Goal: Task Accomplishment & Management: Manage account settings

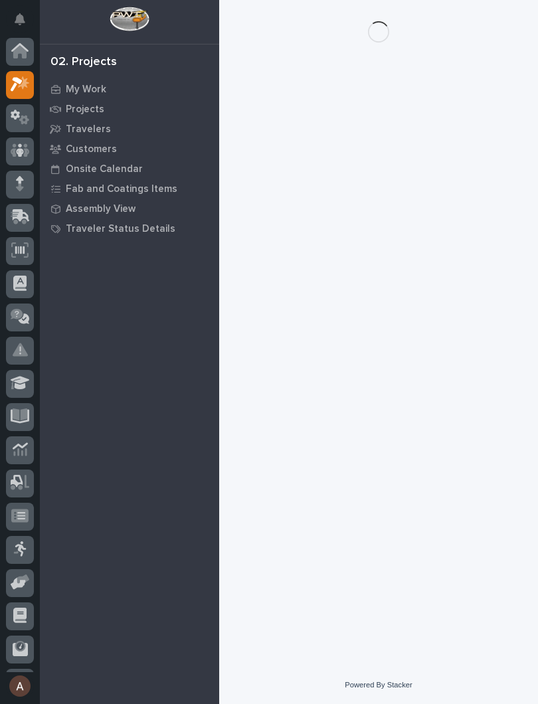
scroll to position [33, 0]
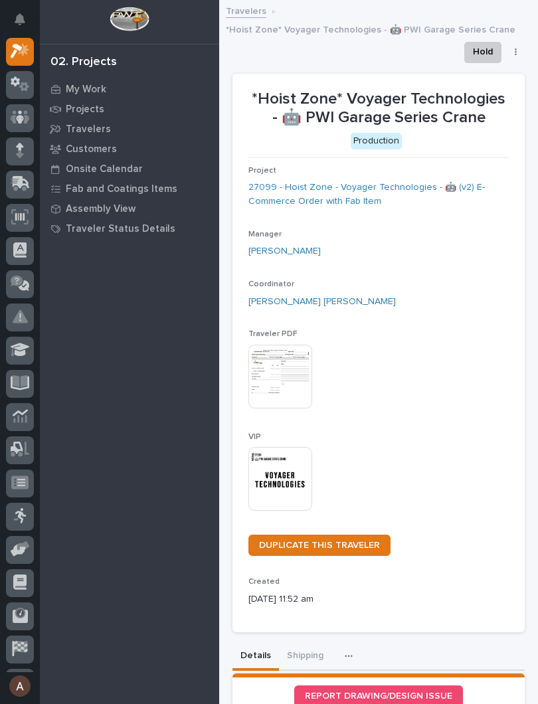
click img
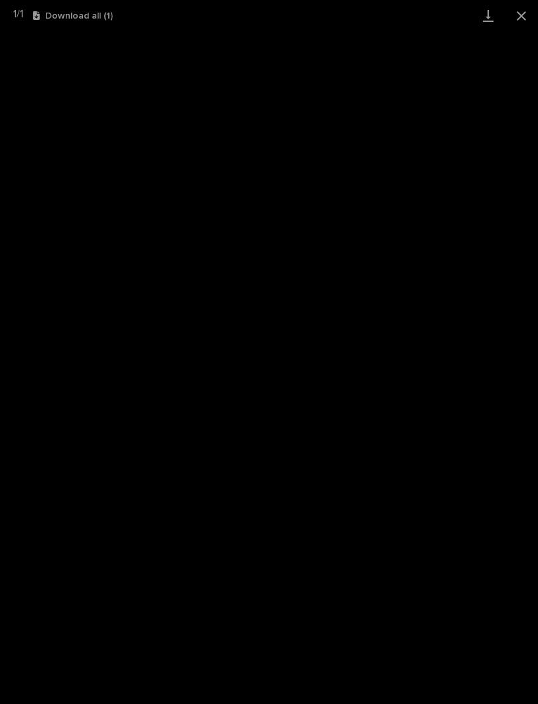
click link "Download"
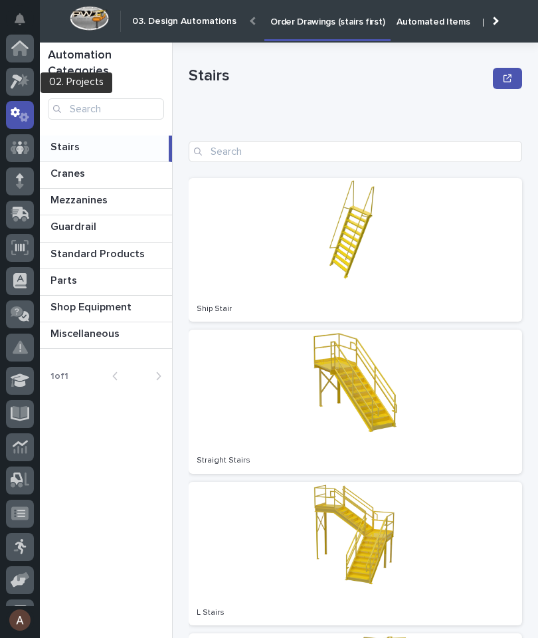
click at [23, 81] on icon at bounding box center [23, 79] width 11 height 13
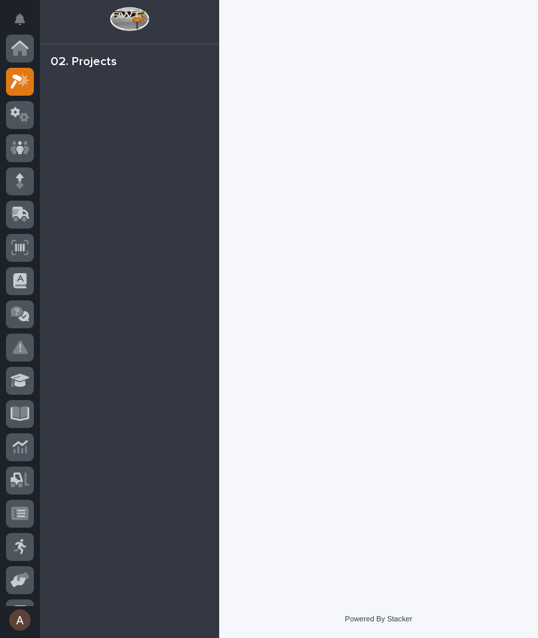
scroll to position [33, 0]
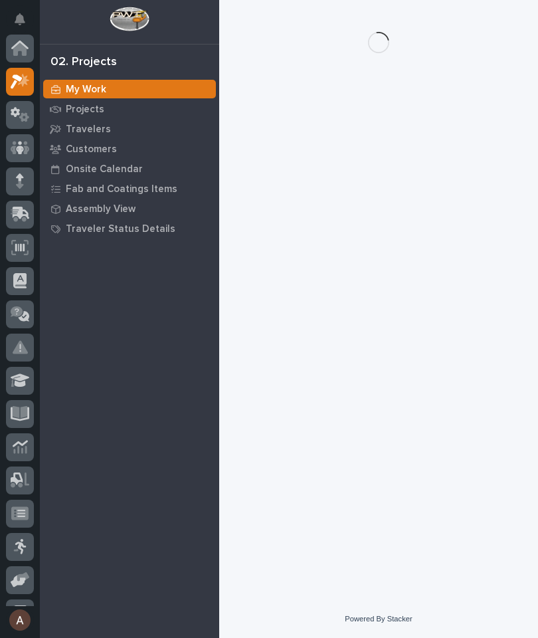
scroll to position [33, 0]
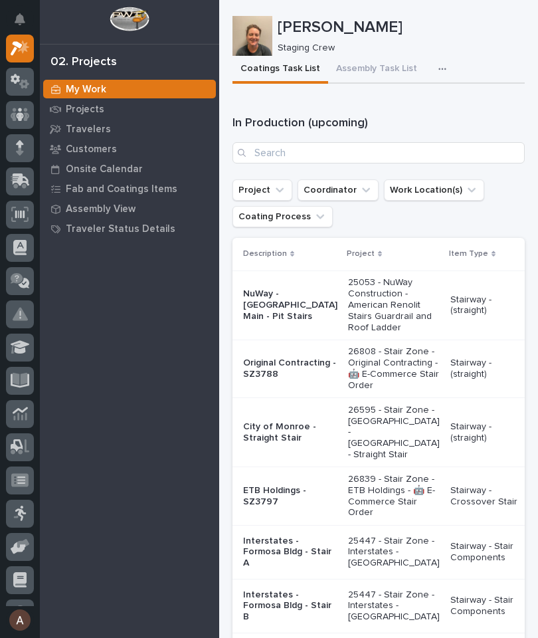
click at [439, 68] on icon "button" at bounding box center [443, 68] width 8 height 9
click at [432, 106] on span "Staging Task List" at bounding box center [399, 105] width 71 height 12
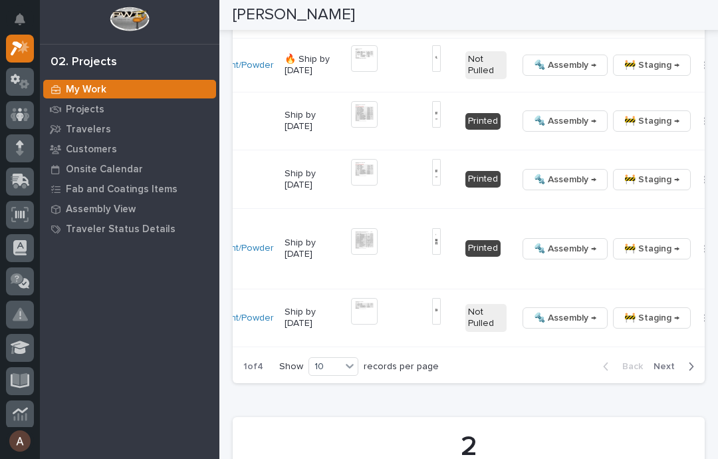
scroll to position [0, 330]
click at [538, 253] on button "button" at bounding box center [705, 248] width 19 height 9
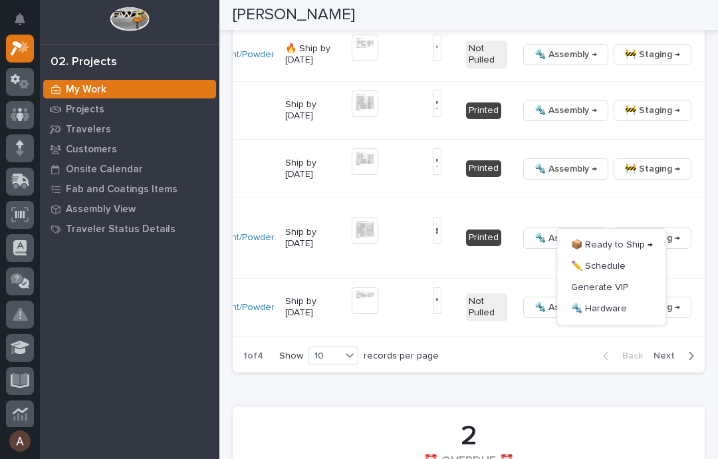
scroll to position [2315, 0]
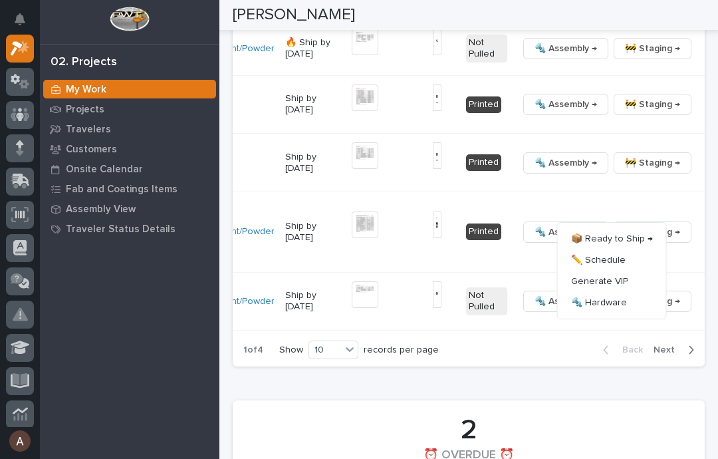
click at [538, 310] on span "🔩 Hardware" at bounding box center [599, 302] width 56 height 16
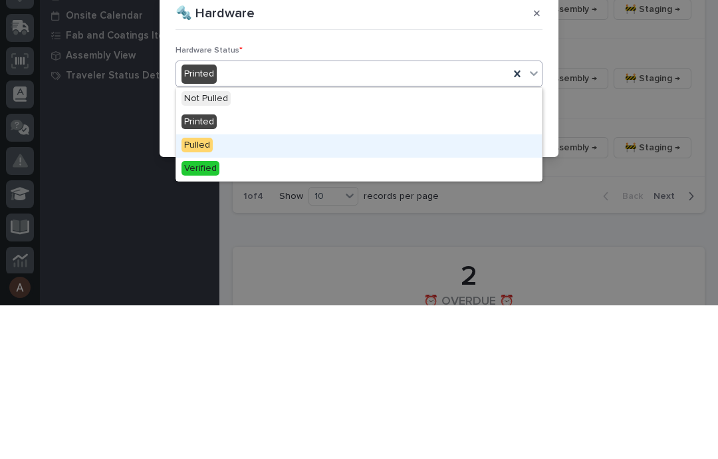
click at [259, 288] on div "Pulled" at bounding box center [358, 299] width 365 height 23
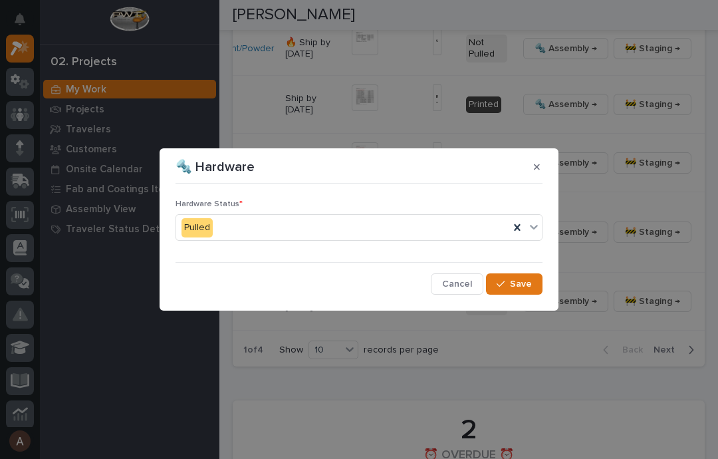
click at [529, 283] on span "Save" at bounding box center [521, 284] width 22 height 12
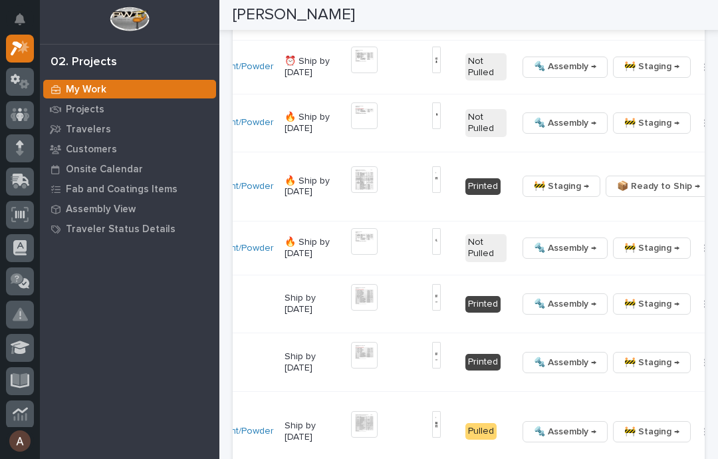
scroll to position [0, 330]
click at [538, 191] on icon "button" at bounding box center [726, 185] width 3 height 9
click at [538, 252] on span "🔩 Hardware" at bounding box center [625, 244] width 56 height 16
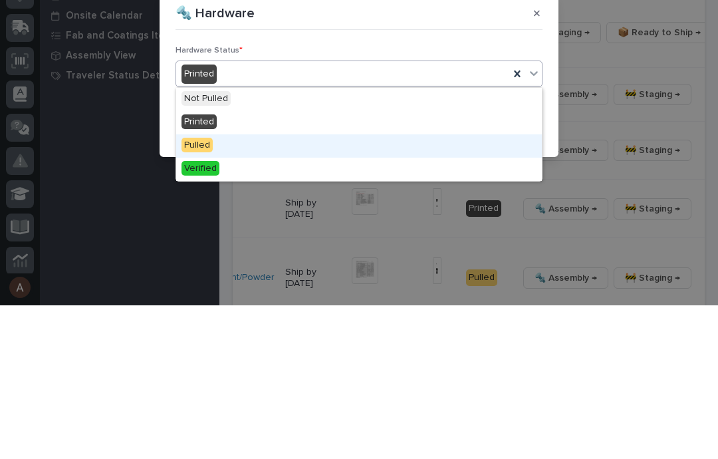
click at [243, 288] on div "Pulled" at bounding box center [358, 299] width 365 height 23
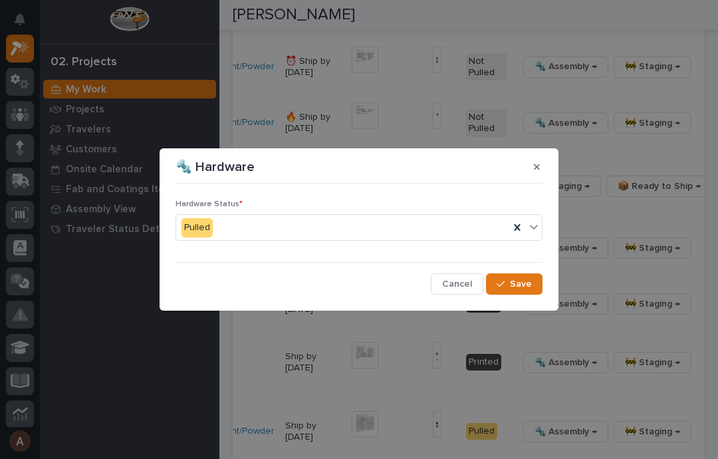
click at [532, 284] on button "Save" at bounding box center [514, 283] width 56 height 21
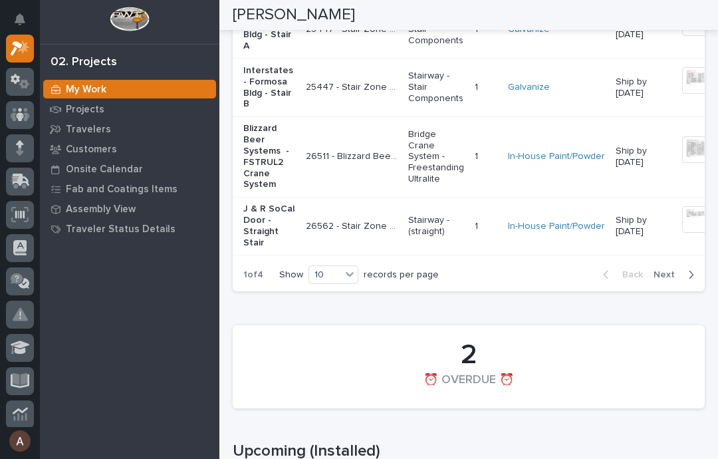
scroll to position [2391, 0]
click at [538, 278] on icon "button" at bounding box center [691, 274] width 5 height 8
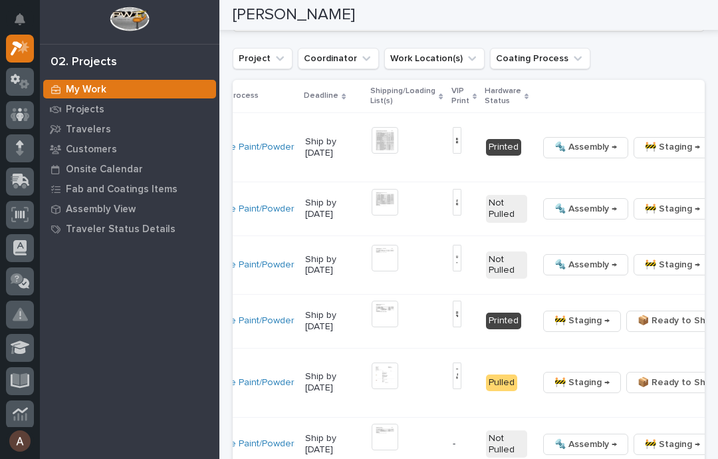
scroll to position [0, 333]
click at [538, 152] on icon "button" at bounding box center [725, 148] width 2 height 8
click at [538, 244] on span "🔩 Hardware" at bounding box center [599, 236] width 56 height 16
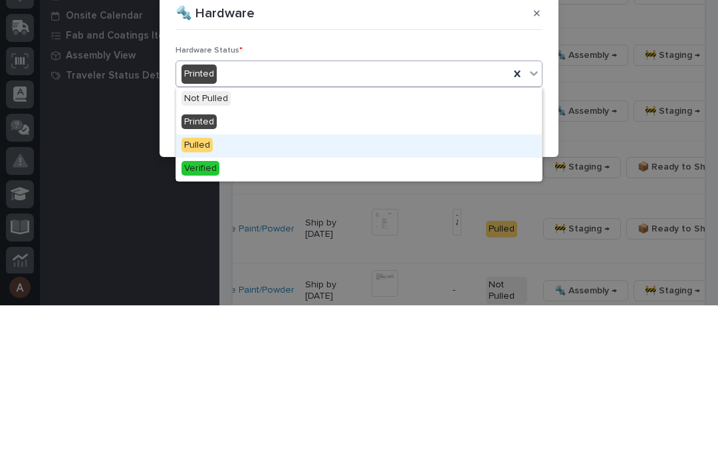
click at [264, 288] on div "Pulled" at bounding box center [358, 299] width 365 height 23
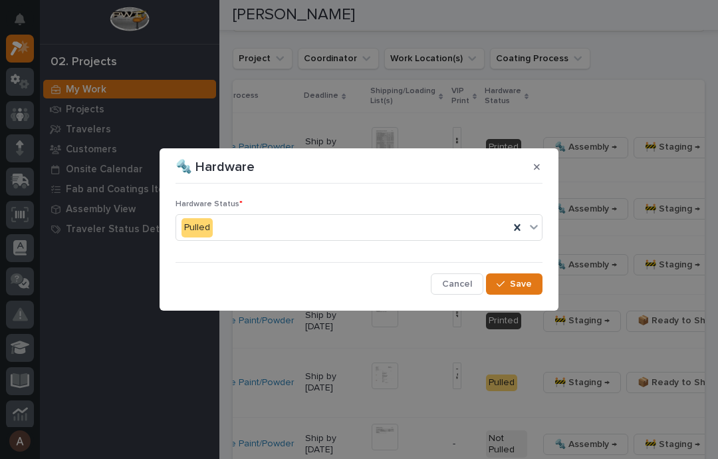
click at [527, 288] on span "Save" at bounding box center [521, 284] width 22 height 12
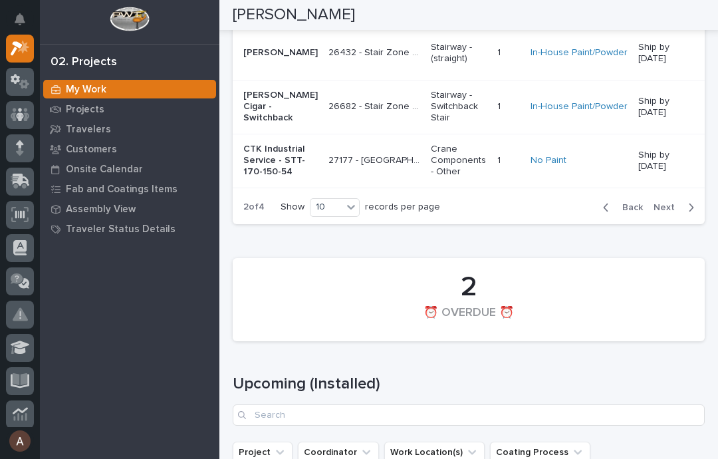
scroll to position [2410, 0]
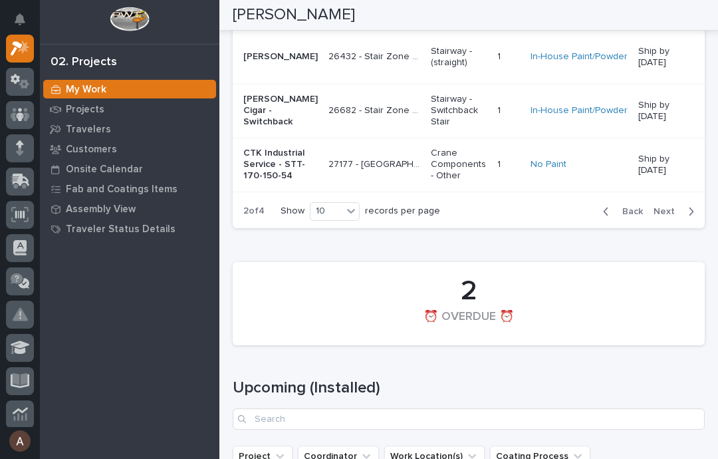
click at [538, 217] on span "Back" at bounding box center [628, 211] width 29 height 12
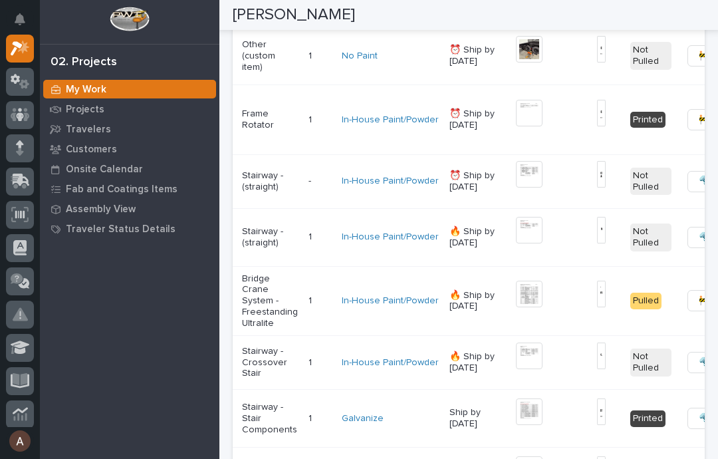
scroll to position [0, 136]
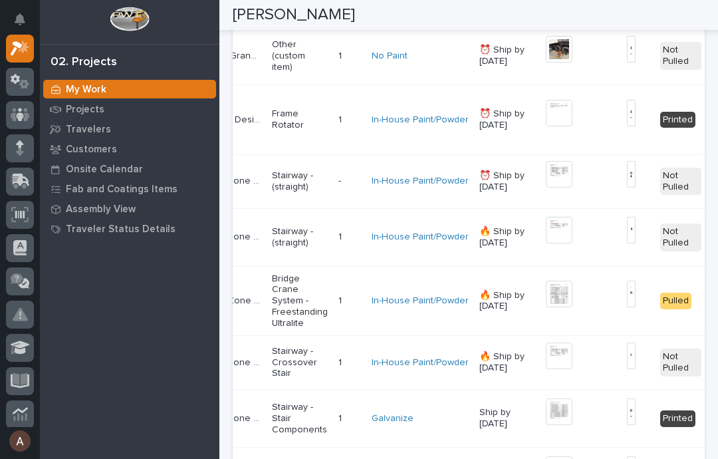
click at [538, 187] on img at bounding box center [559, 174] width 27 height 27
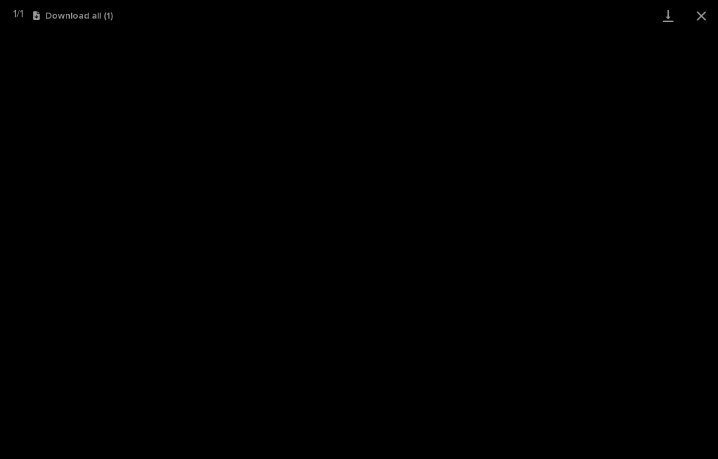
click at [538, 17] on link "Download" at bounding box center [667, 15] width 33 height 31
click at [538, 9] on button "Close gallery" at bounding box center [700, 15] width 33 height 31
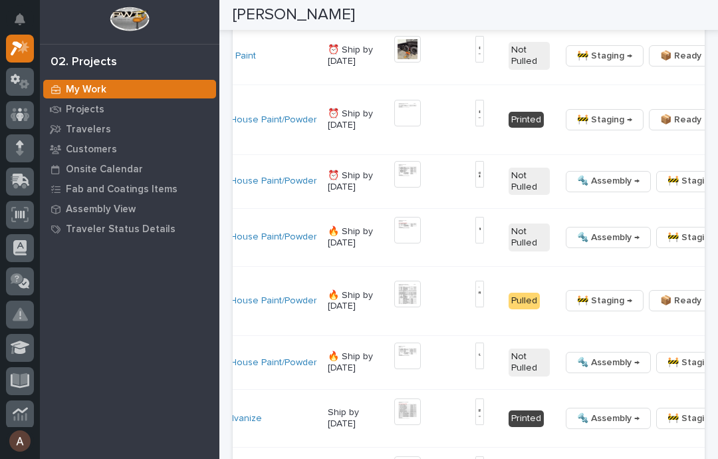
scroll to position [0, 288]
click at [475, 187] on img at bounding box center [479, 174] width 9 height 27
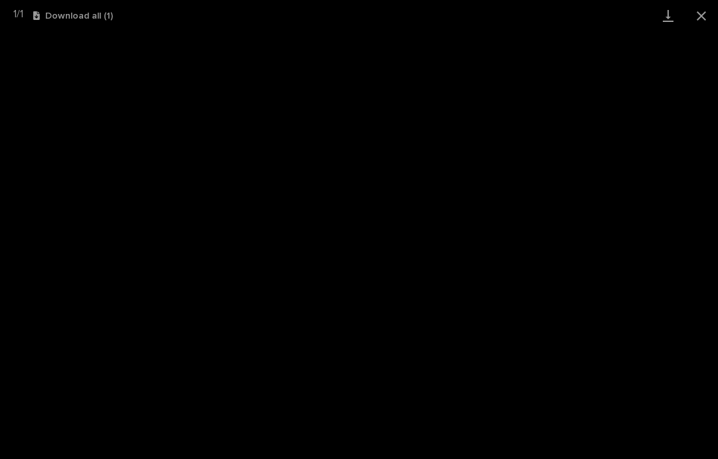
click at [538, 23] on link "Download" at bounding box center [667, 15] width 33 height 31
click at [538, 19] on button "Close gallery" at bounding box center [700, 15] width 33 height 31
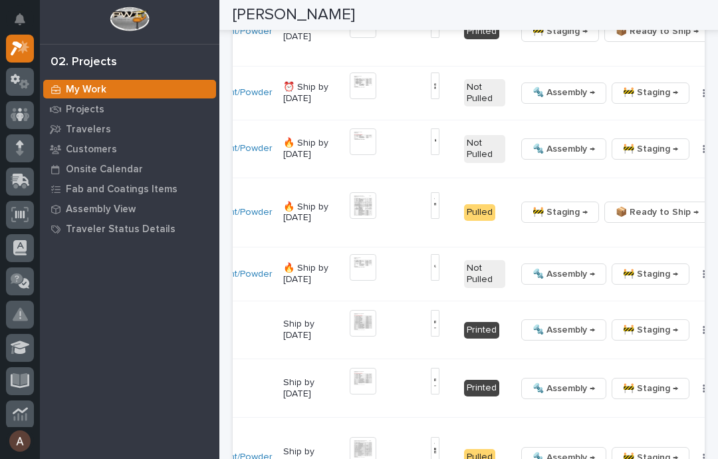
scroll to position [0, 330]
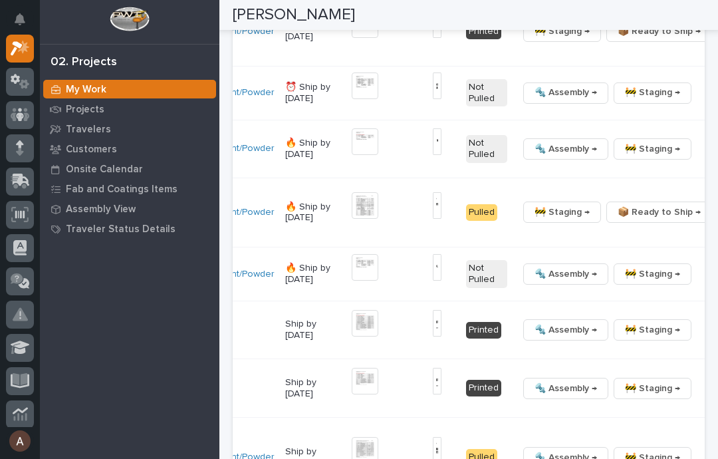
click at [538, 98] on button "button" at bounding box center [705, 92] width 19 height 9
click at [538, 183] on span "🔩 Hardware" at bounding box center [599, 175] width 56 height 16
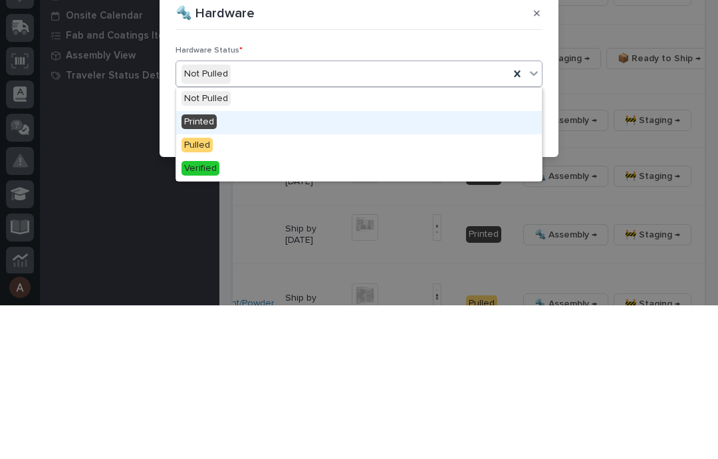
click at [259, 264] on div "Printed" at bounding box center [358, 275] width 365 height 23
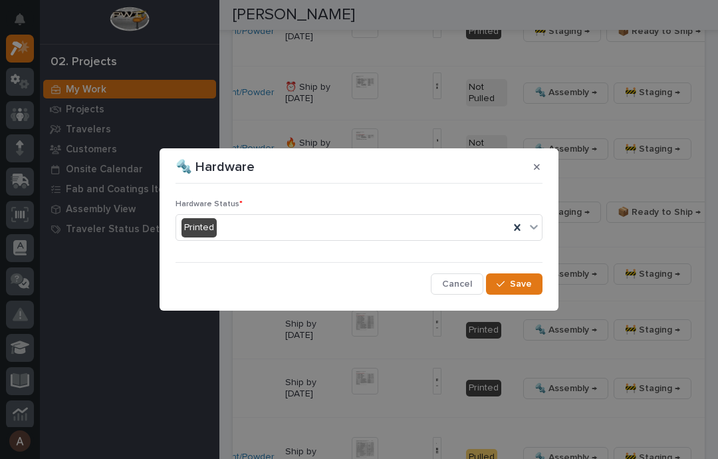
click at [530, 290] on button "Save" at bounding box center [514, 283] width 56 height 21
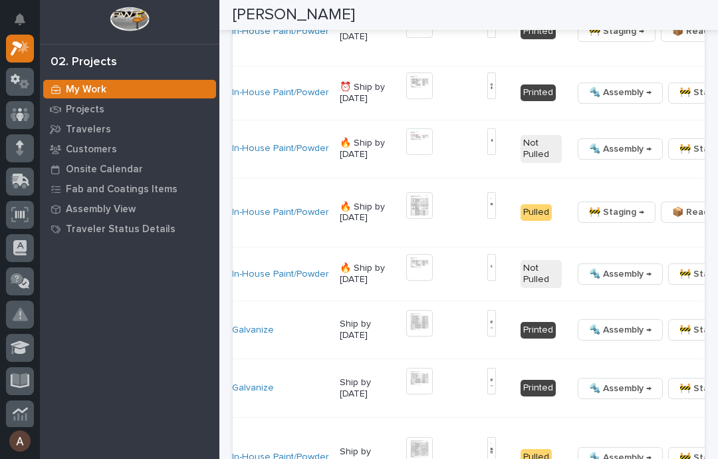
scroll to position [0, 265]
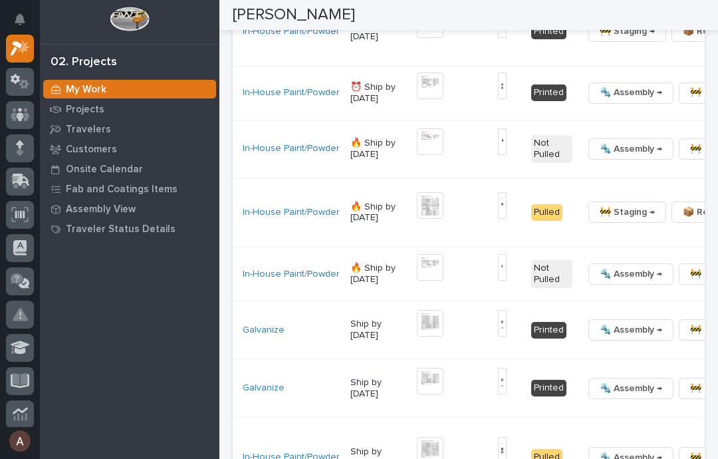
click at [417, 155] on img at bounding box center [430, 141] width 27 height 27
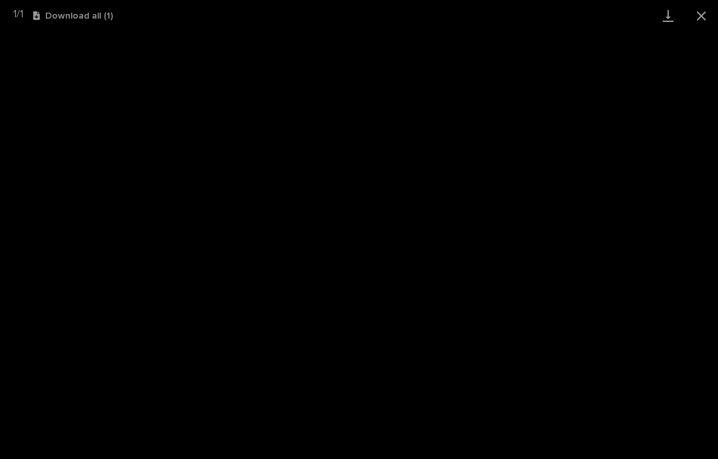
click at [538, 13] on link "Download" at bounding box center [667, 15] width 33 height 31
click at [538, 12] on button "Close gallery" at bounding box center [700, 15] width 33 height 31
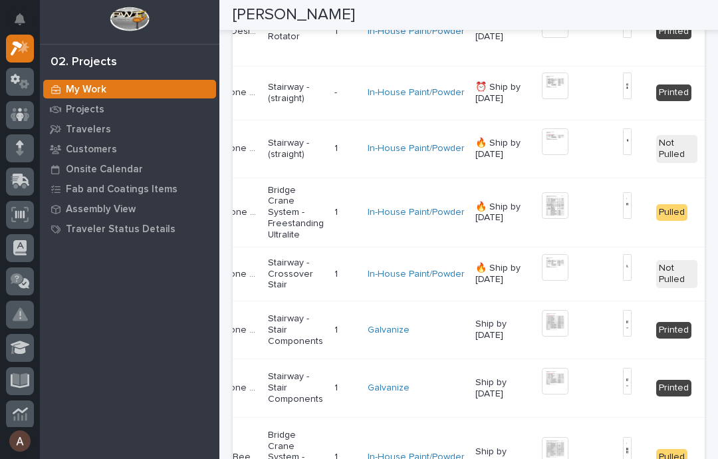
scroll to position [0, 144]
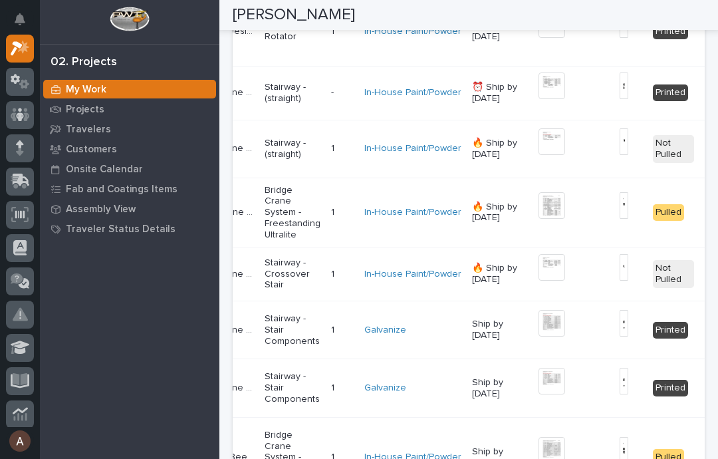
click at [538, 155] on img at bounding box center [623, 141] width 9 height 27
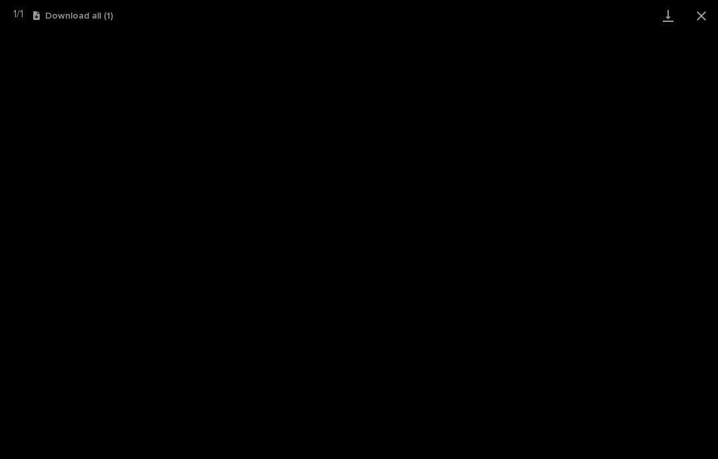
click at [538, 17] on link "Download" at bounding box center [667, 15] width 33 height 31
click at [538, 16] on button "Close gallery" at bounding box center [700, 15] width 33 height 31
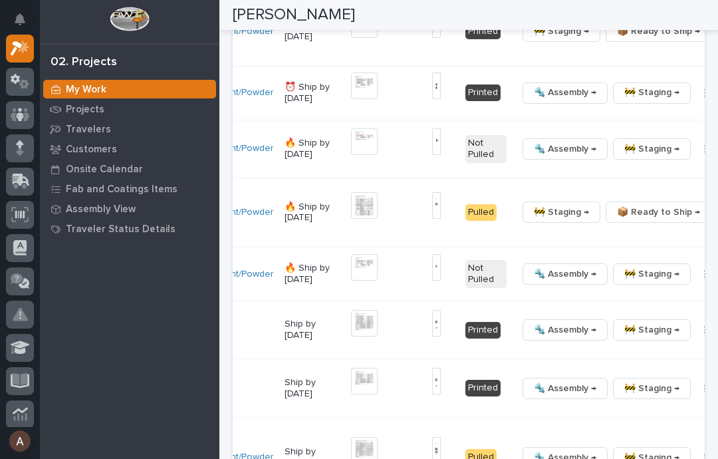
scroll to position [0, 330]
click at [538, 154] on button "button" at bounding box center [705, 148] width 19 height 9
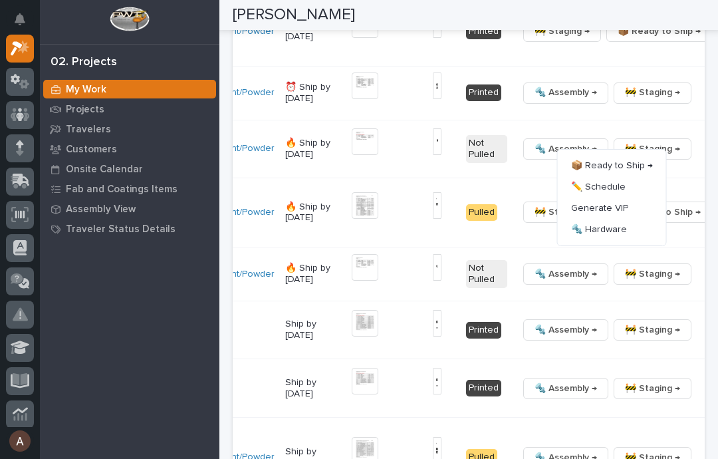
click at [538, 240] on button "🔩 Hardware" at bounding box center [612, 229] width 98 height 21
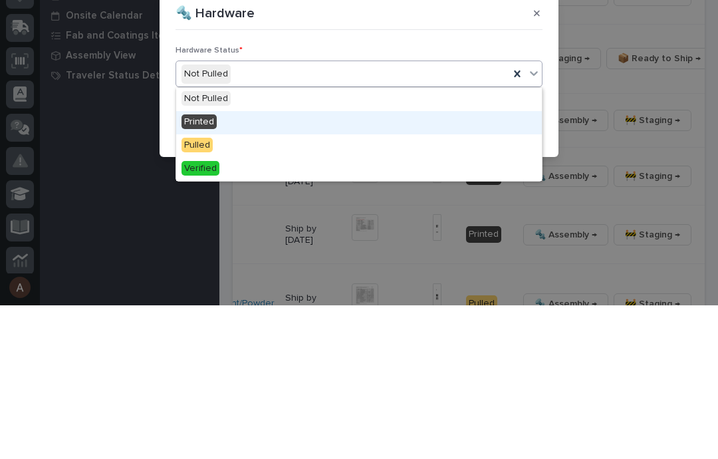
click at [245, 264] on div "Printed" at bounding box center [358, 275] width 365 height 23
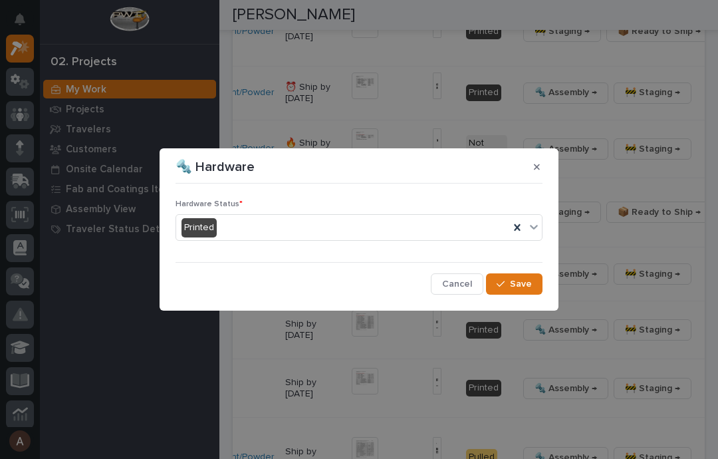
click at [532, 288] on button "Save" at bounding box center [514, 283] width 56 height 21
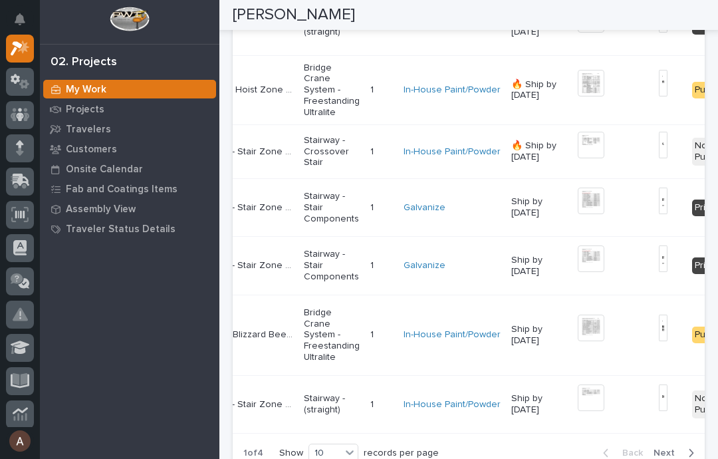
scroll to position [0, 105]
click at [538, 158] on img at bounding box center [590, 145] width 27 height 27
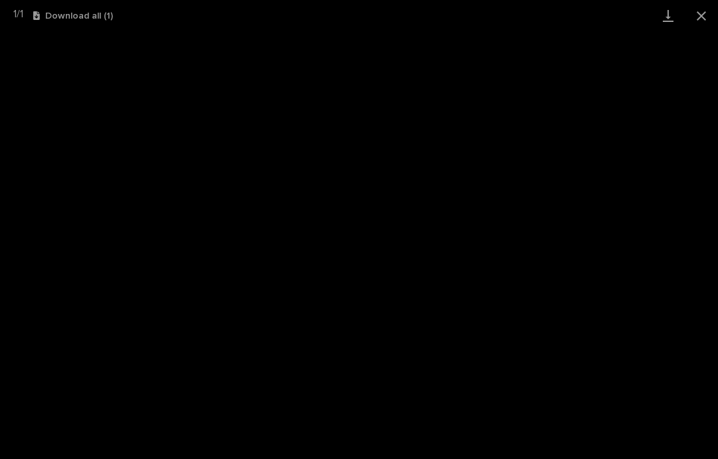
click at [538, 9] on link "Download" at bounding box center [667, 15] width 33 height 31
click at [538, 9] on button "Close gallery" at bounding box center [700, 15] width 33 height 31
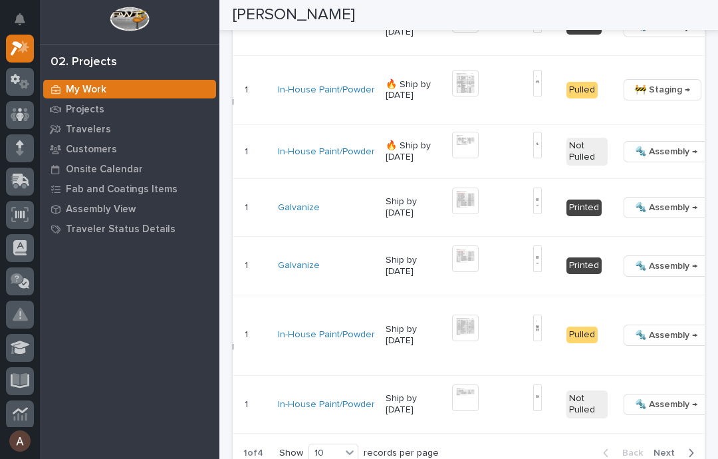
scroll to position [0, 229]
click at [534, 158] on img at bounding box center [538, 145] width 9 height 27
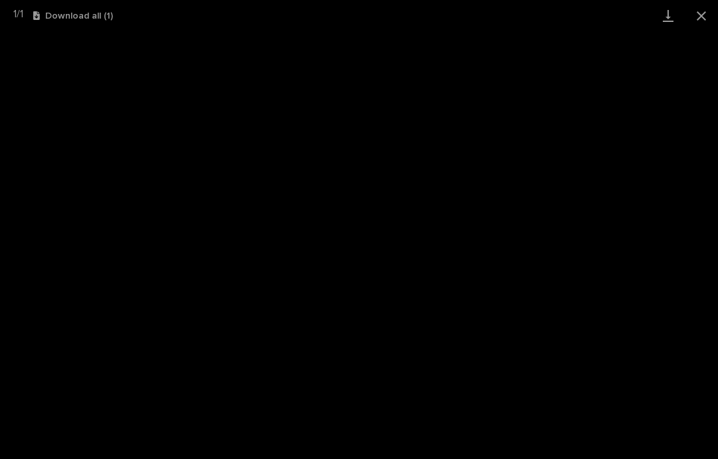
click at [538, 13] on link "Download" at bounding box center [667, 15] width 33 height 31
click at [538, 7] on button "Close gallery" at bounding box center [700, 15] width 33 height 31
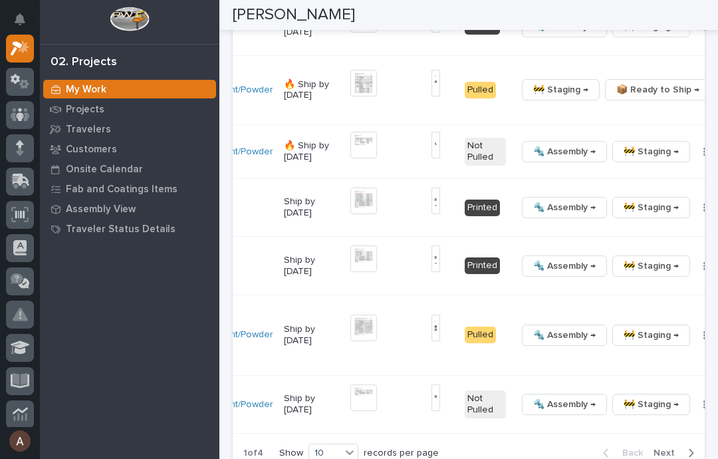
scroll to position [0, 330]
click at [538, 156] on icon "button" at bounding box center [705, 151] width 3 height 9
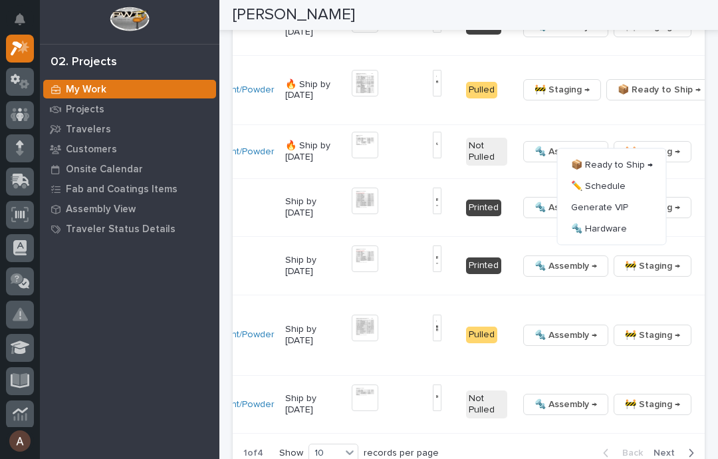
click at [538, 237] on span "🔩 Hardware" at bounding box center [599, 229] width 56 height 16
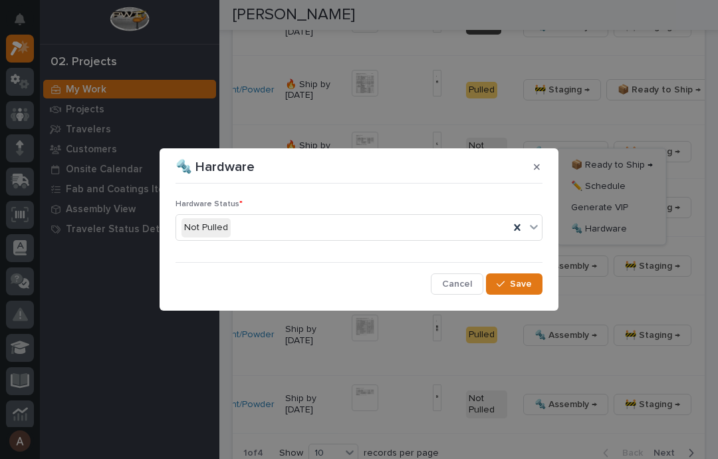
click at [538, 231] on section "🔩 Hardware Hardware Status * Not Pulled Cancel Save" at bounding box center [358, 229] width 399 height 162
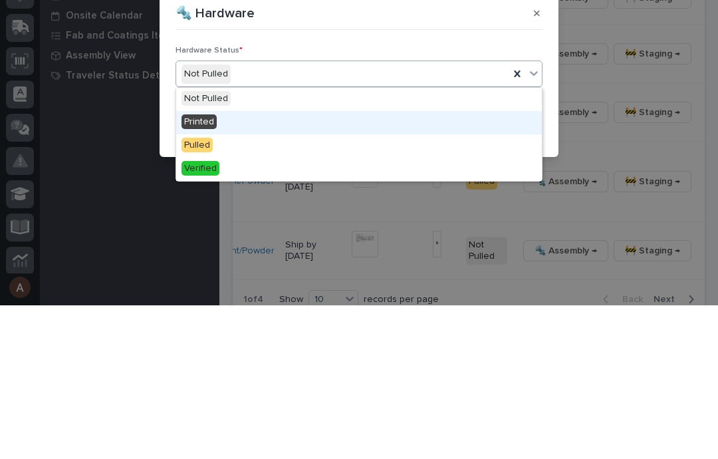
click at [453, 264] on div "Printed" at bounding box center [358, 275] width 365 height 23
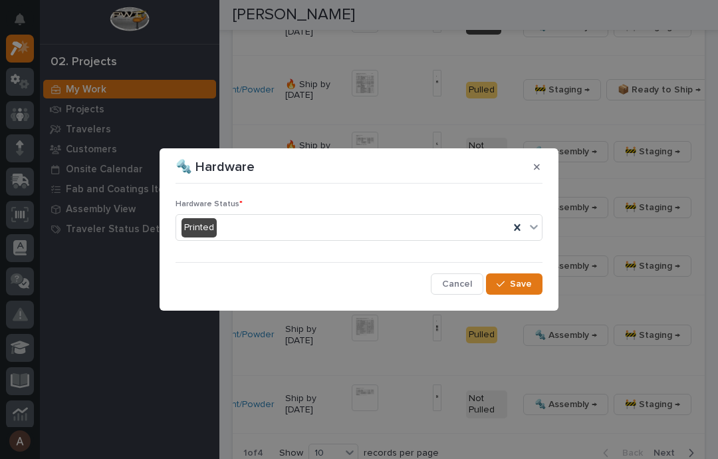
click at [524, 274] on button "Save" at bounding box center [514, 283] width 56 height 21
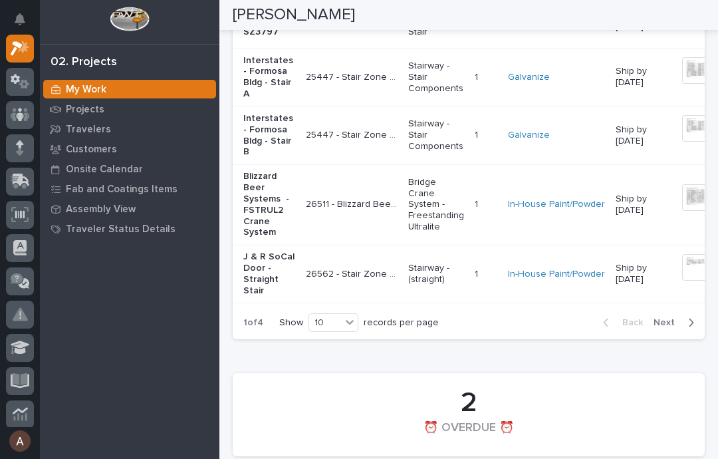
scroll to position [0, 0]
click at [538, 280] on img at bounding box center [695, 267] width 27 height 27
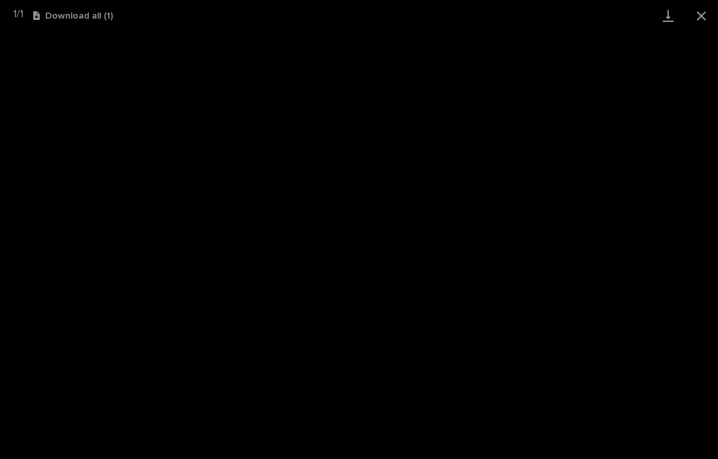
click at [538, 11] on link "Download" at bounding box center [667, 15] width 33 height 31
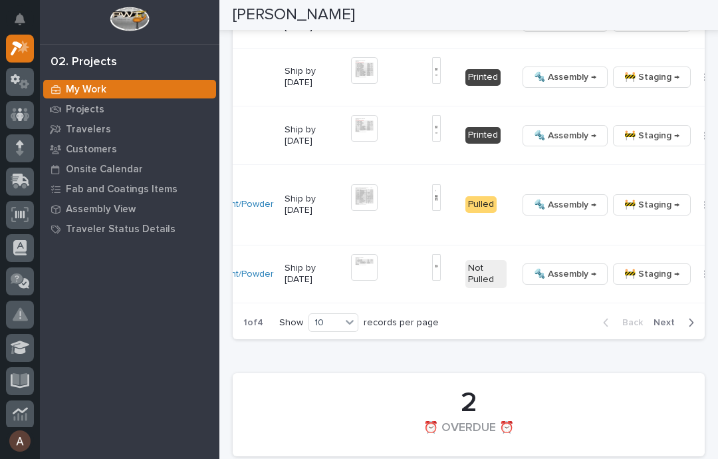
scroll to position [0, 330]
click at [538, 278] on icon "button" at bounding box center [705, 274] width 2 height 8
click at [349, 382] on div "20" at bounding box center [334, 385] width 49 height 16
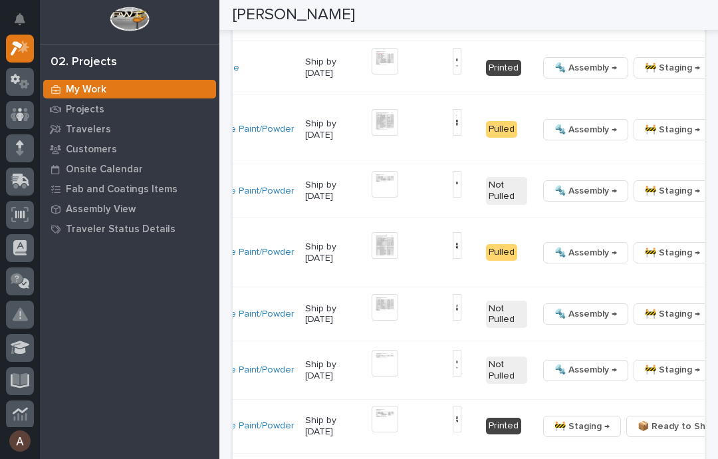
scroll to position [0, 333]
click at [538, 195] on icon "button" at bounding box center [725, 191] width 2 height 8
click at [538, 302] on span "🔩 Hardware" at bounding box center [599, 294] width 56 height 16
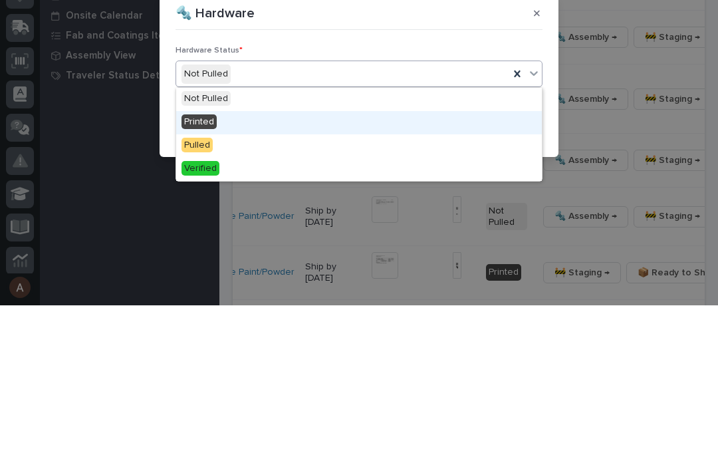
click at [254, 264] on div "Printed" at bounding box center [358, 275] width 365 height 23
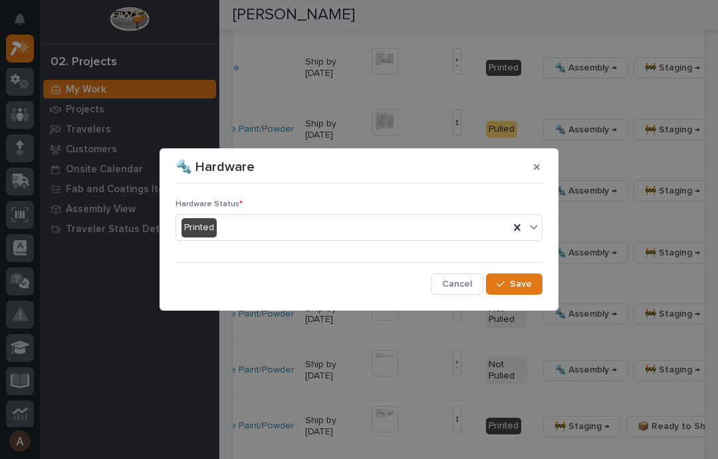
click at [522, 286] on span "Save" at bounding box center [521, 284] width 22 height 12
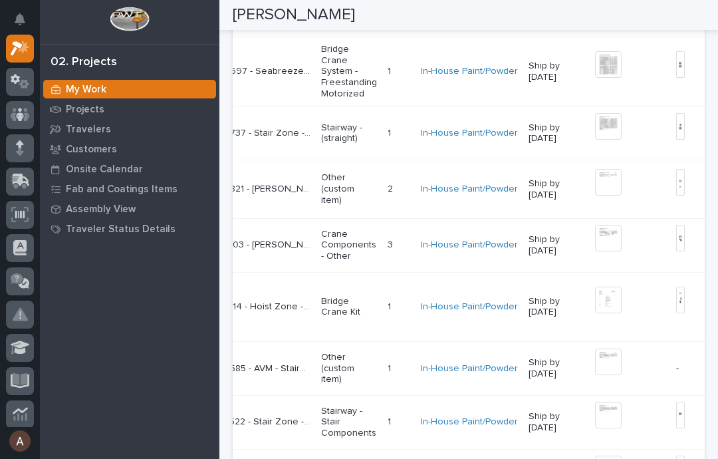
scroll to position [0, 138]
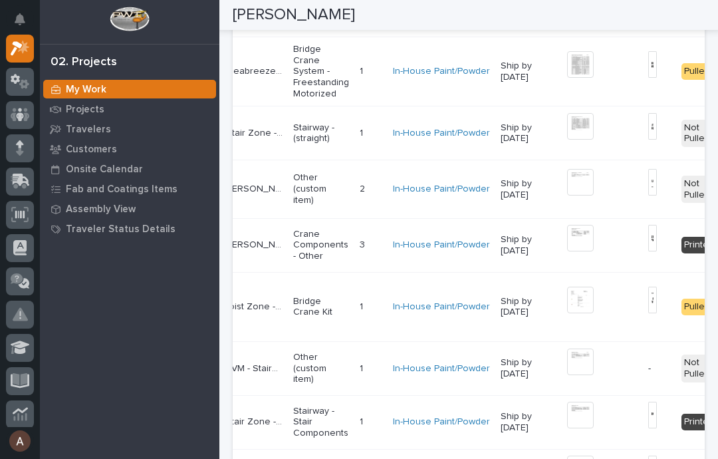
click at [538, 140] on img at bounding box center [580, 126] width 27 height 27
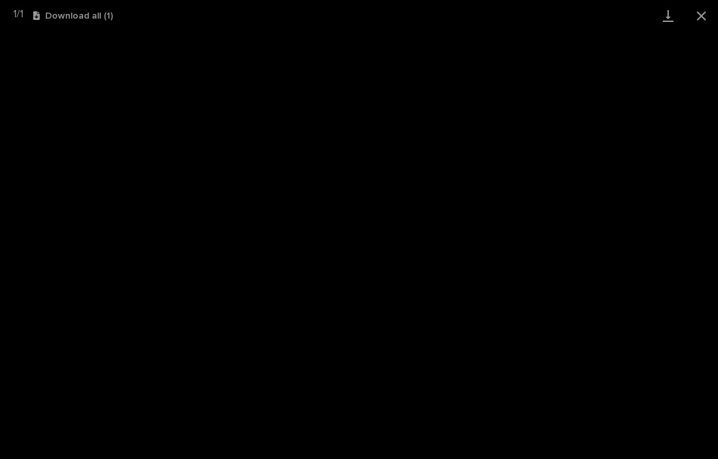
click at [538, 16] on link "Download" at bounding box center [667, 15] width 33 height 31
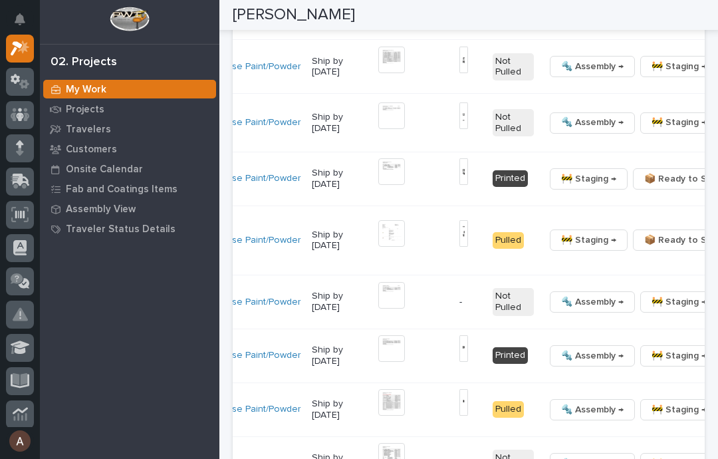
scroll to position [0, 326]
click at [538, 71] on button "button" at bounding box center [732, 66] width 19 height 9
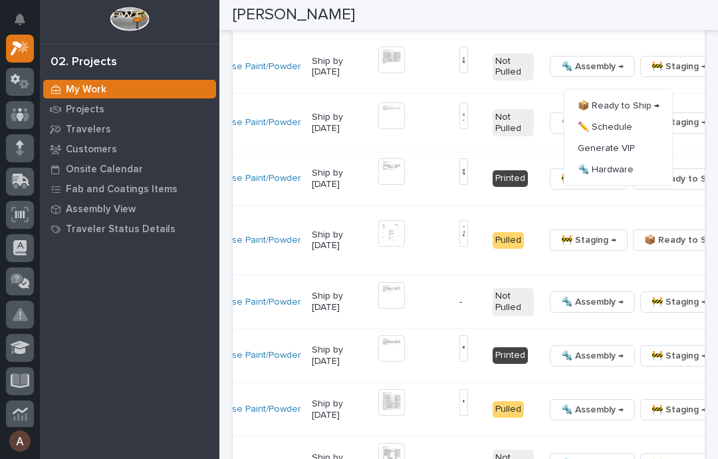
click at [538, 177] on span "🔩 Hardware" at bounding box center [605, 169] width 56 height 16
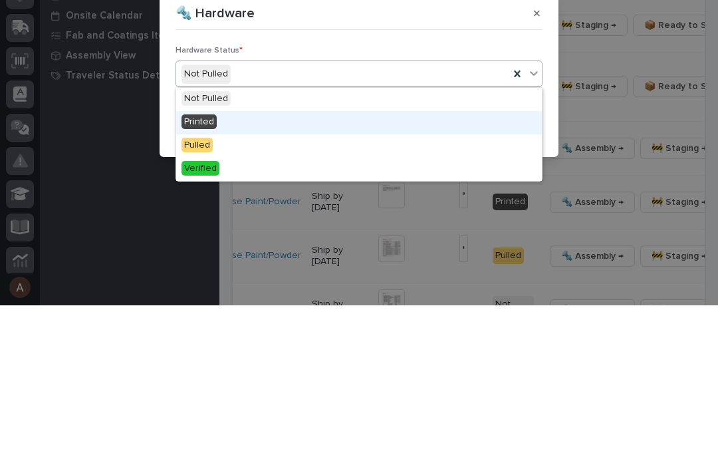
click at [253, 264] on div "Printed" at bounding box center [358, 275] width 365 height 23
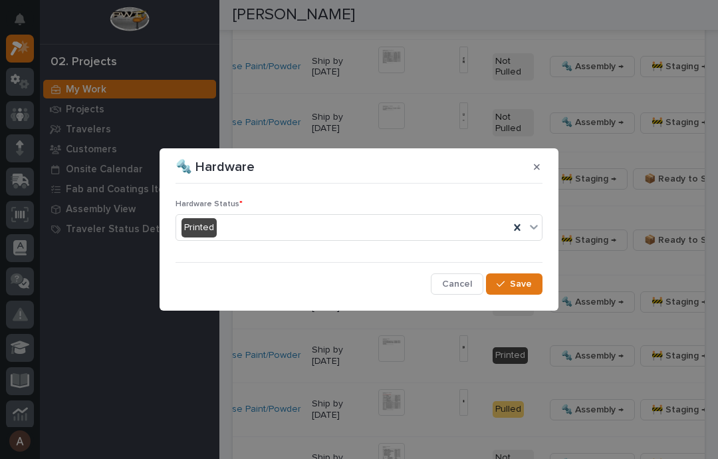
click at [526, 288] on span "Save" at bounding box center [521, 284] width 22 height 12
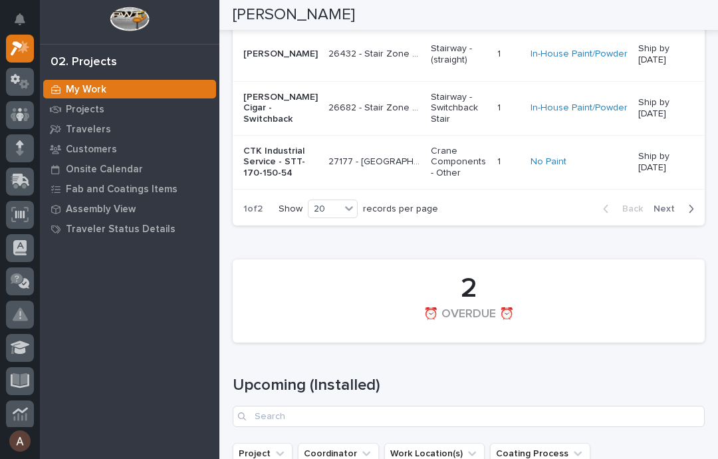
scroll to position [2978, 0]
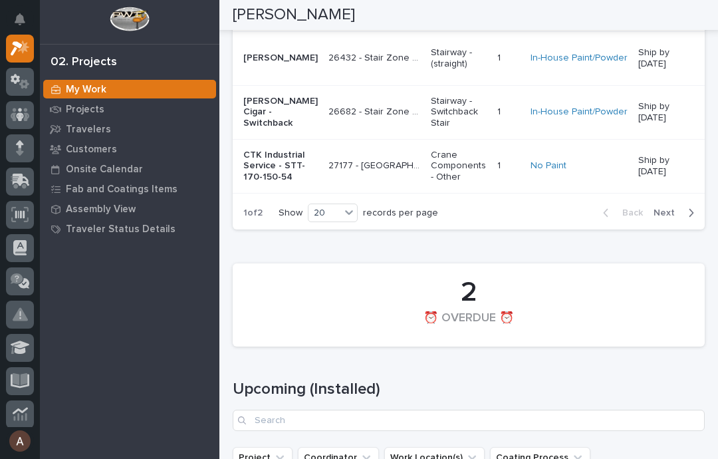
click at [538, 219] on span "Next" at bounding box center [667, 213] width 29 height 12
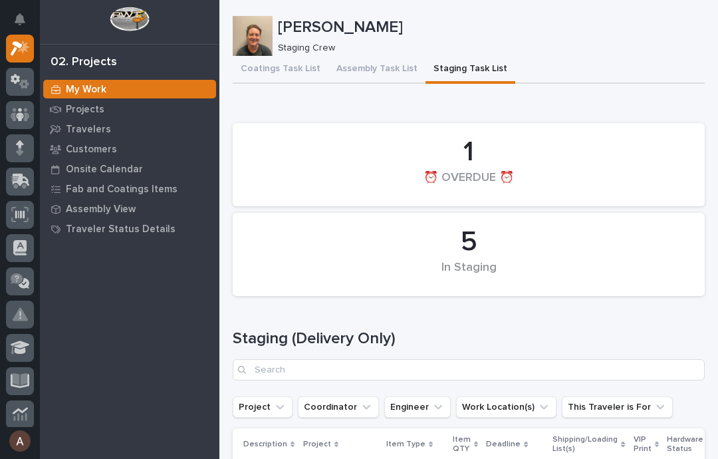
scroll to position [0, 0]
